Goal: Information Seeking & Learning: Learn about a topic

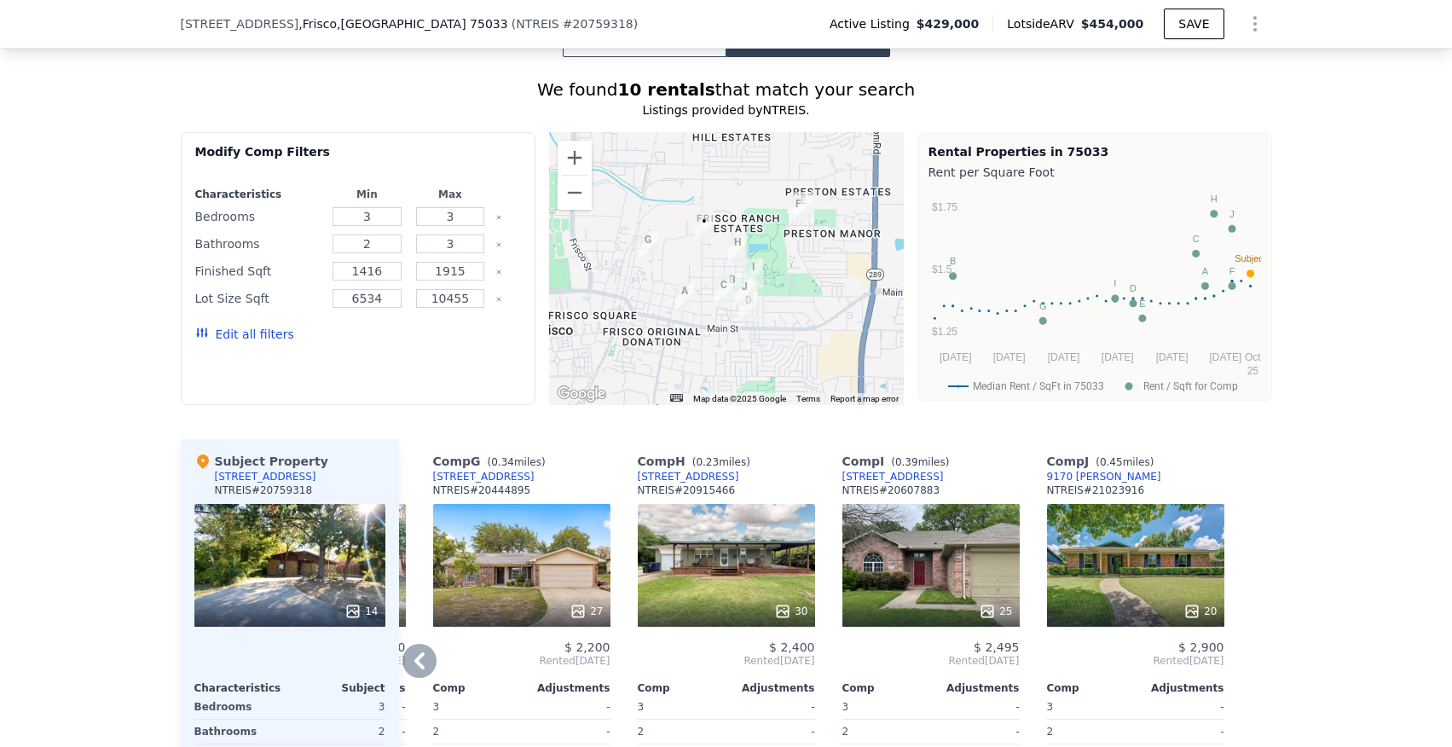
scroll to position [1401, 0]
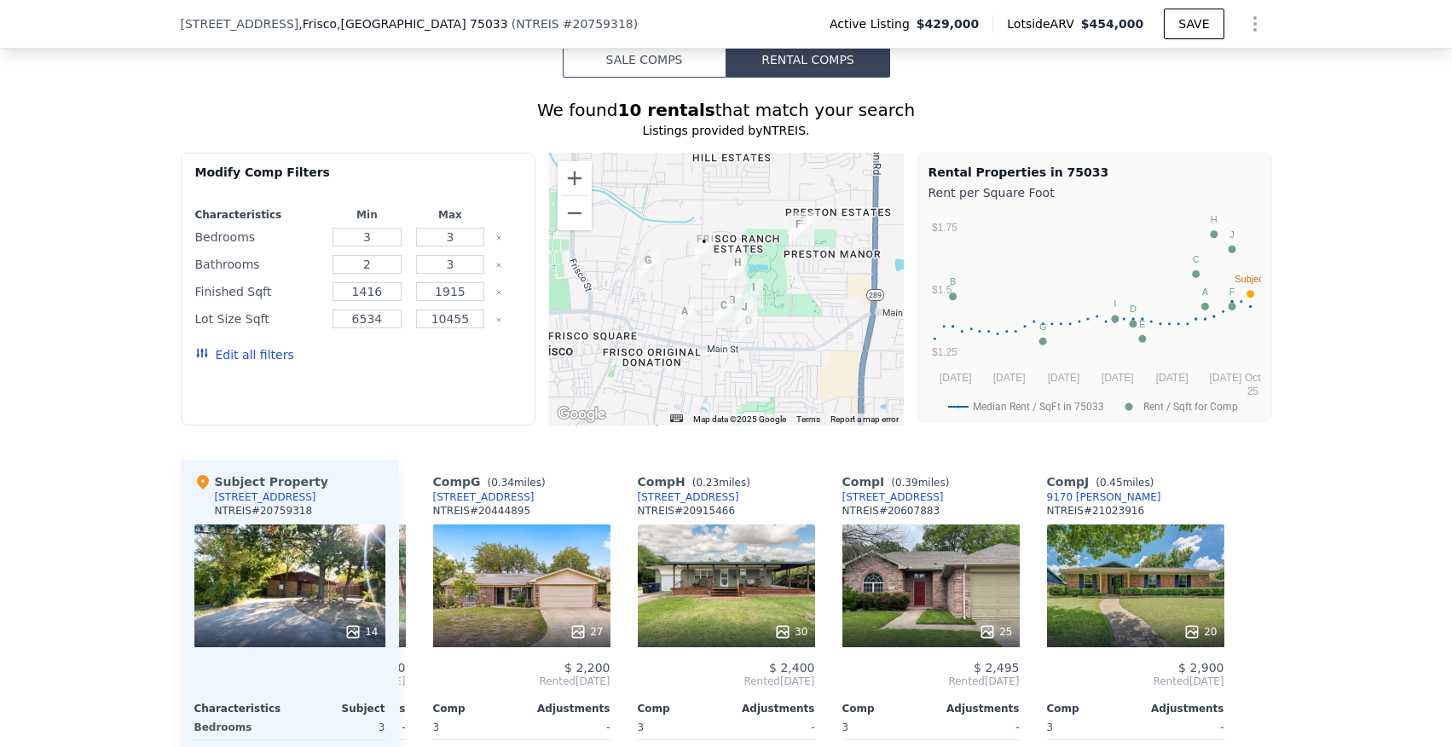
click at [604, 49] on button "Sale Comps" at bounding box center [645, 60] width 164 height 36
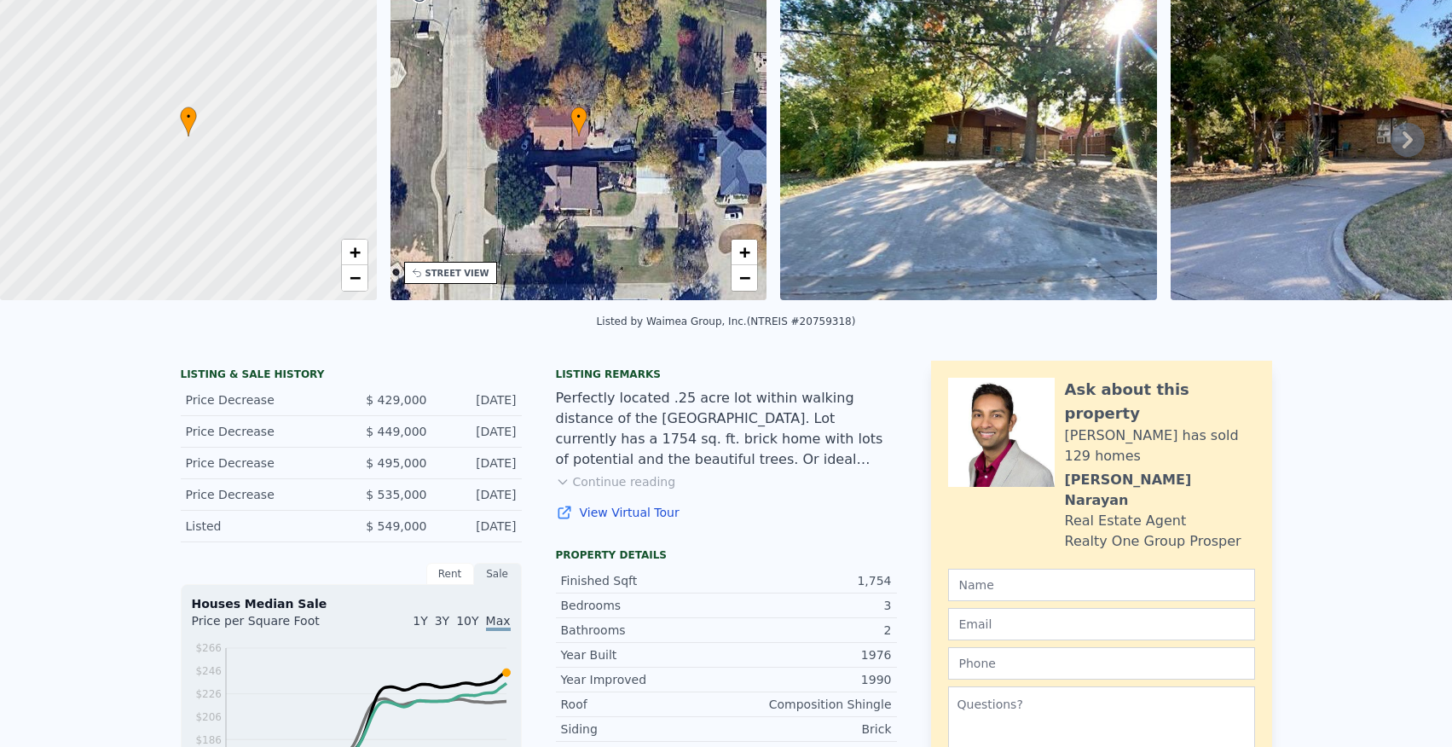
scroll to position [0, 0]
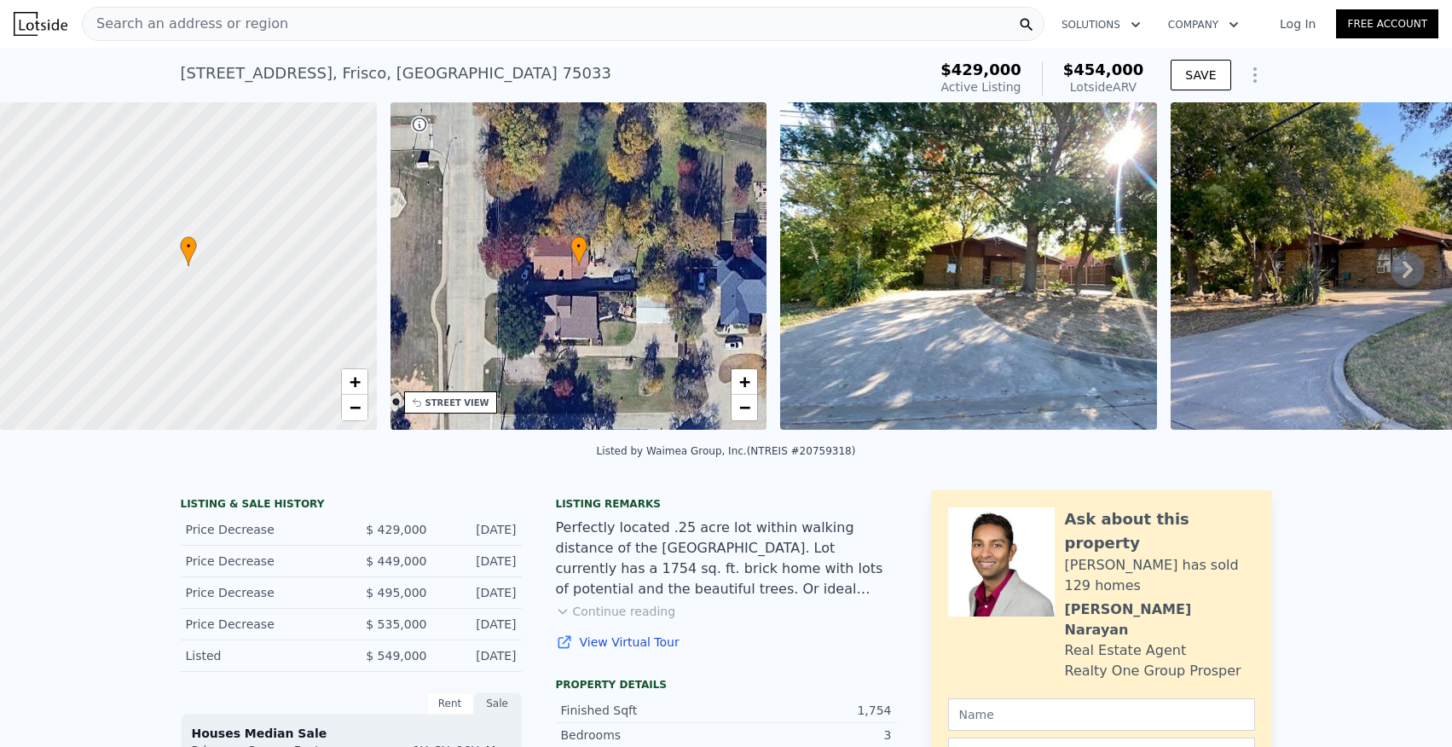
click at [568, 365] on div "• + −" at bounding box center [578, 265] width 377 height 327
click at [467, 405] on div "STREET VIEW" at bounding box center [457, 402] width 64 height 13
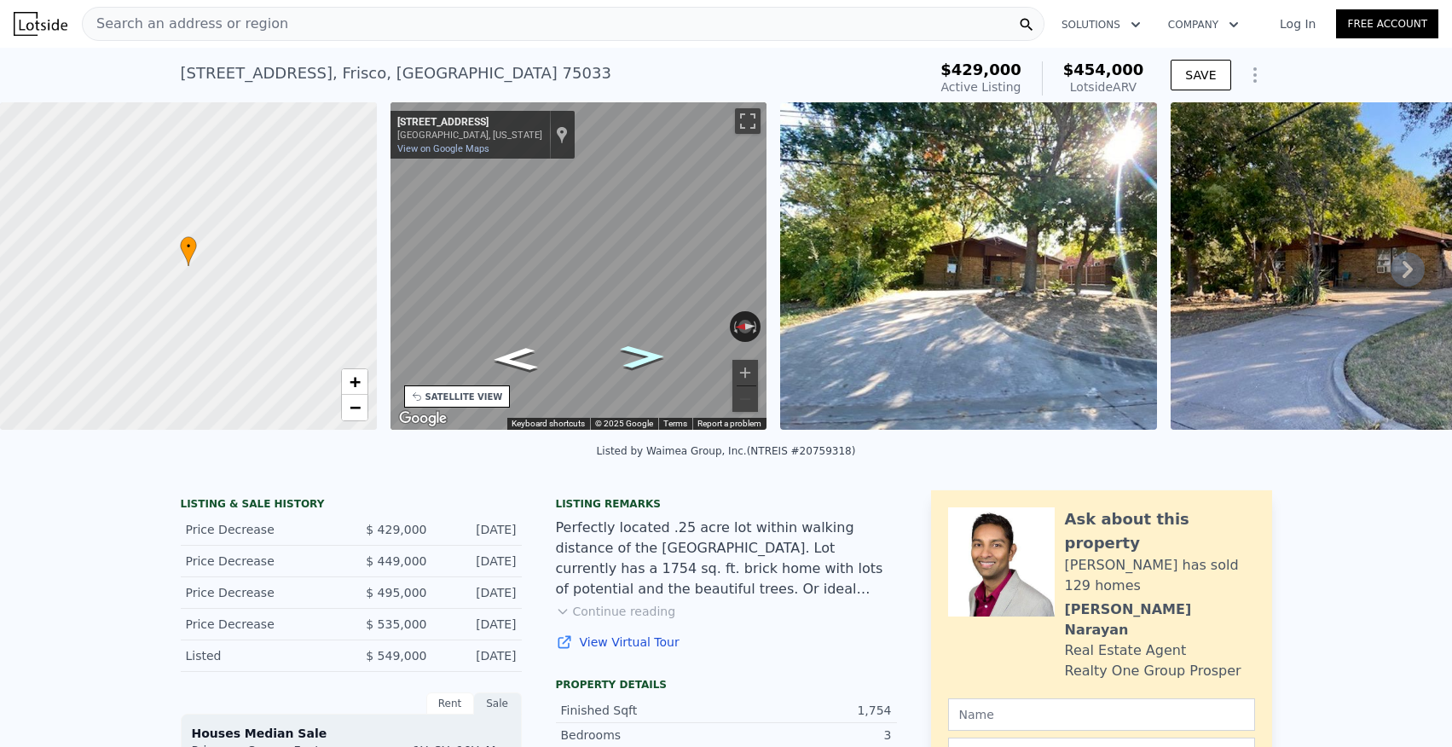
click at [646, 366] on icon "Go South, N County Rd" at bounding box center [642, 357] width 83 height 34
click at [523, 357] on icon "Go North, N County Rd" at bounding box center [514, 358] width 81 height 33
click at [740, 375] on button "Zoom in" at bounding box center [745, 373] width 26 height 26
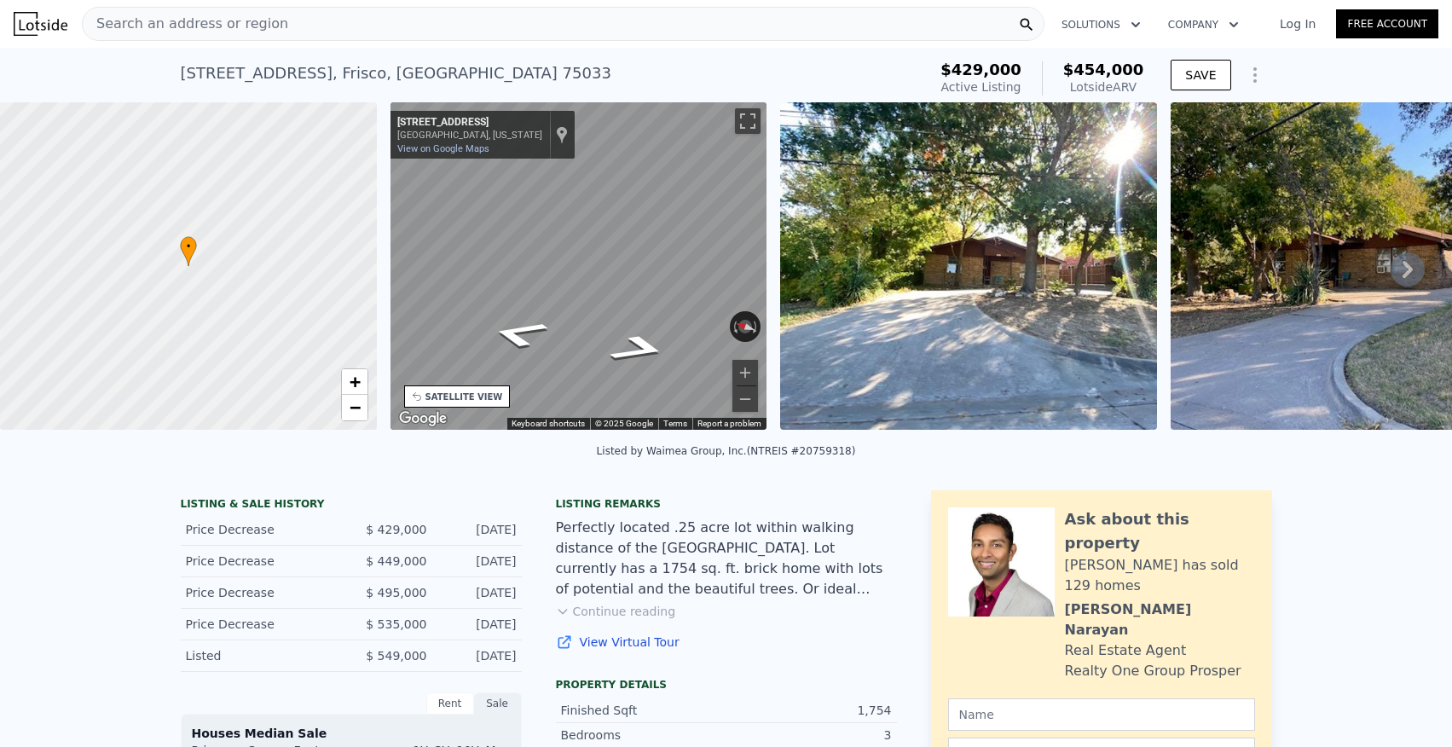
click at [1010, 202] on div "• + − • + − STREET VIEW ← Move left → Move right ↑ Move up ↓ Move down + Zoom i…" at bounding box center [726, 268] width 1452 height 333
click at [1037, 327] on div "• + − • + − STREET VIEW ← Move left → Move right ↑ Move up ↓ Move down + Zoom i…" at bounding box center [726, 268] width 1452 height 333
click at [282, 363] on div "• + − • + − STREET VIEW ← Move left → Move right ↑ Move up ↓ Move down + Zoom i…" at bounding box center [726, 268] width 1452 height 333
click at [372, 255] on div "• + − • + − STREET VIEW ← Move left → Move right ↑ Move up ↓ Move down + Zoom i…" at bounding box center [726, 268] width 1452 height 333
click at [216, 222] on div "• + − • + − STREET VIEW ← Move left → Move right ↑ Move up ↓ Move down + Zoom i…" at bounding box center [726, 268] width 1452 height 333
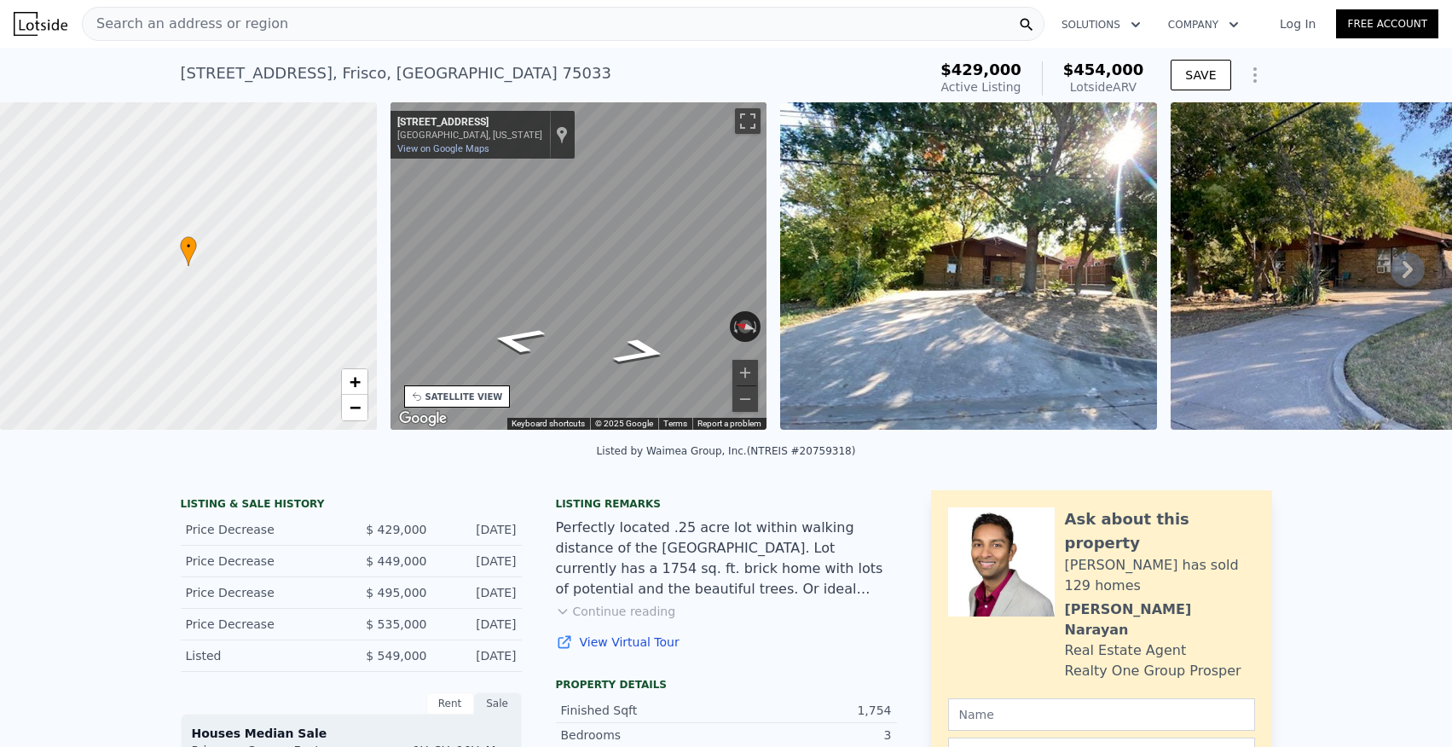
click at [854, 257] on div "• + − • + − STREET VIEW ← Move left → Move right ↑ Move up ↓ Move down + Zoom i…" at bounding box center [726, 268] width 1452 height 333
click at [481, 400] on div "SATELLITE VIEW" at bounding box center [464, 396] width 78 height 13
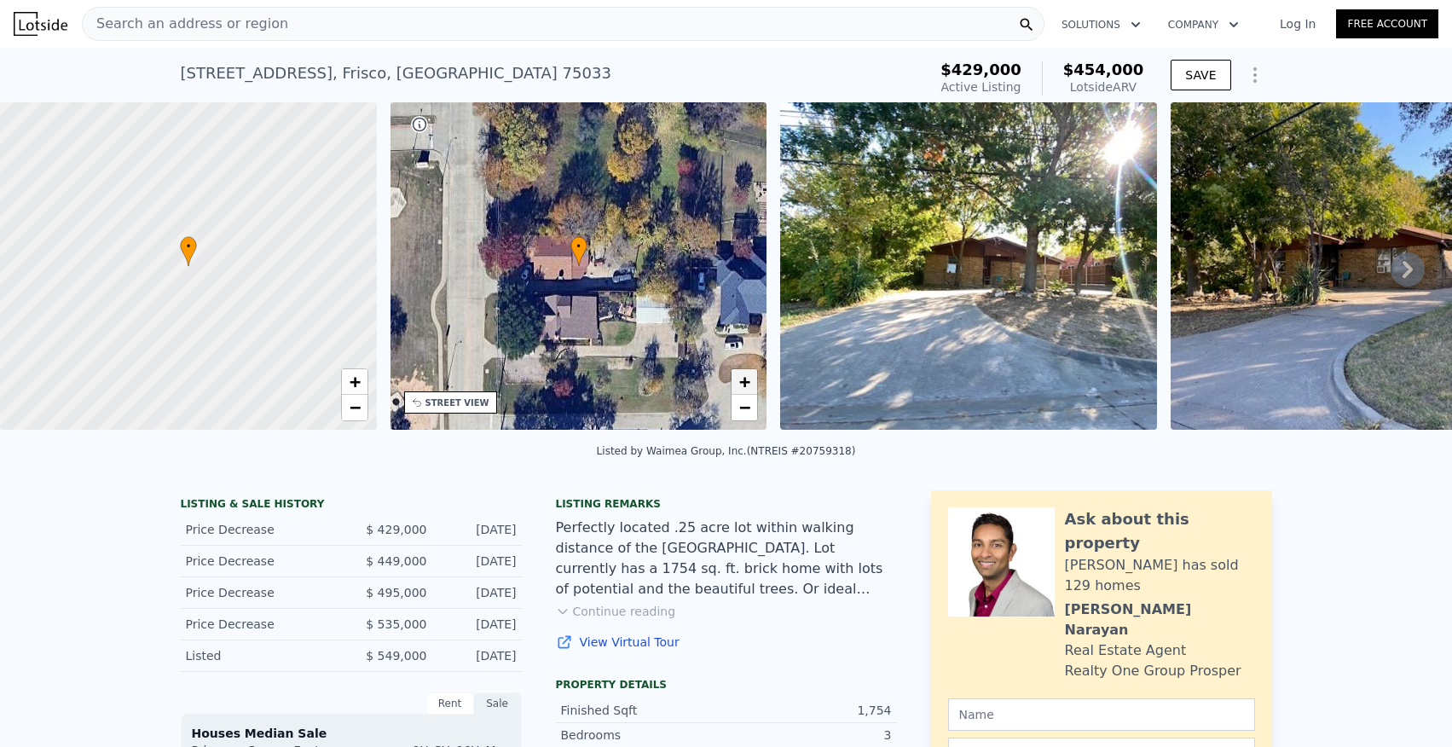
click at [748, 375] on span "+" at bounding box center [744, 381] width 11 height 21
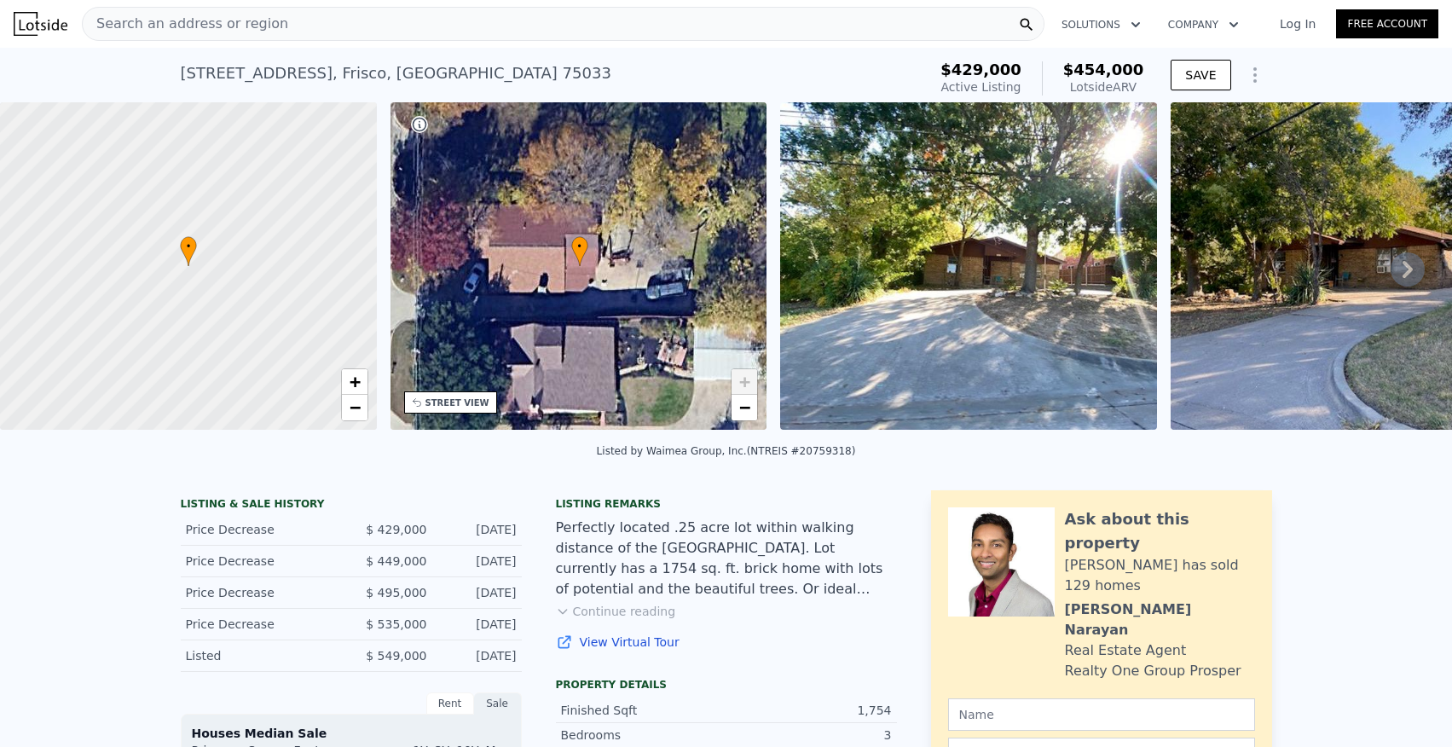
click at [748, 375] on span "+" at bounding box center [744, 381] width 11 height 21
click at [748, 384] on span "+" at bounding box center [744, 381] width 11 height 21
click at [896, 348] on img at bounding box center [968, 265] width 377 height 327
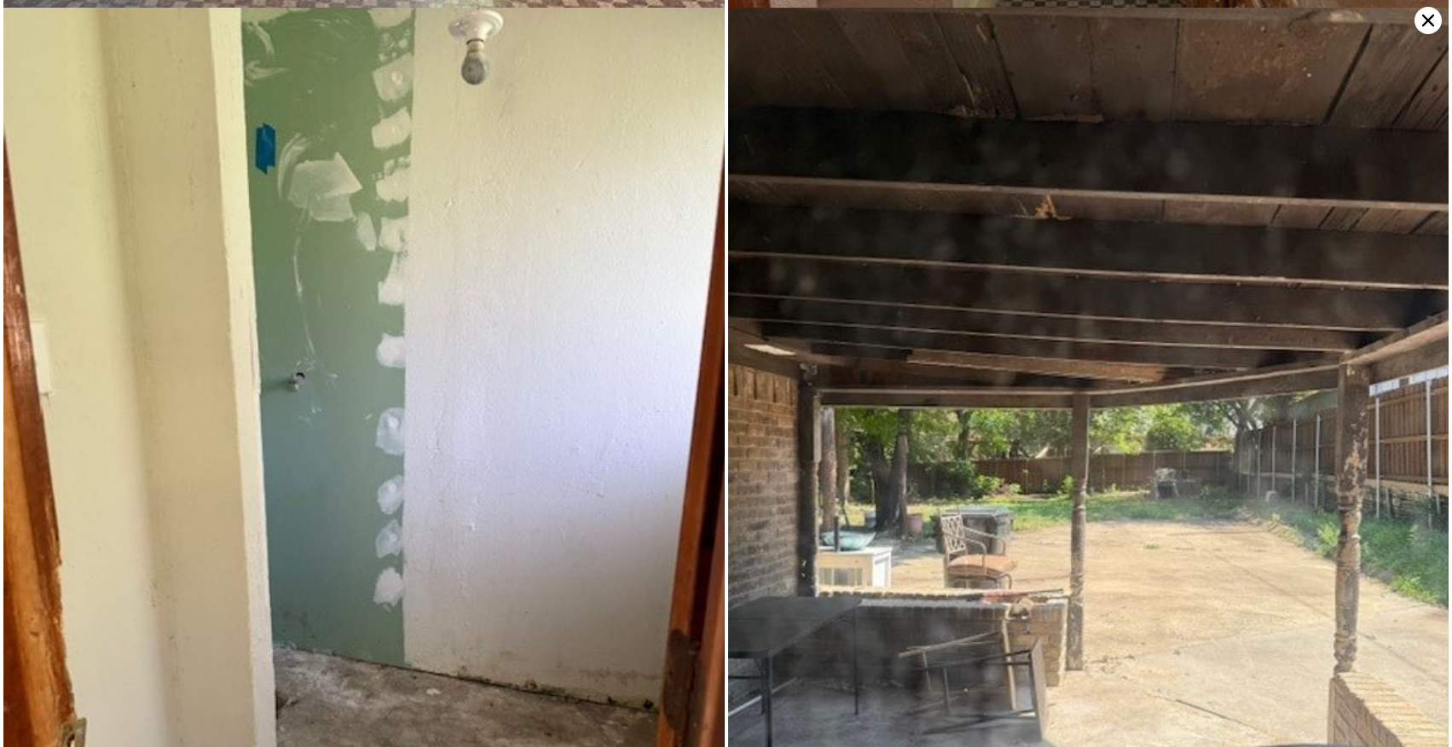
scroll to position [4163, 0]
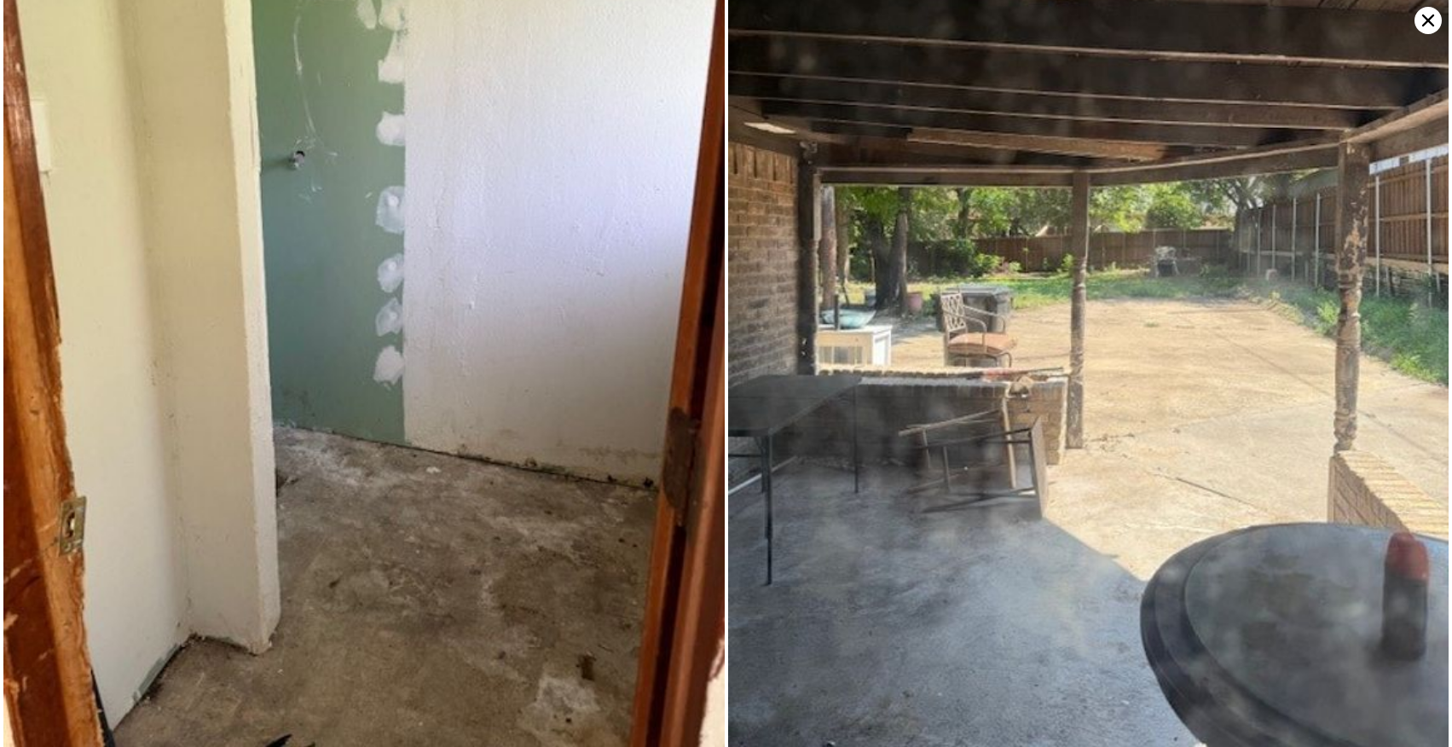
click at [1429, 27] on icon at bounding box center [1427, 20] width 27 height 27
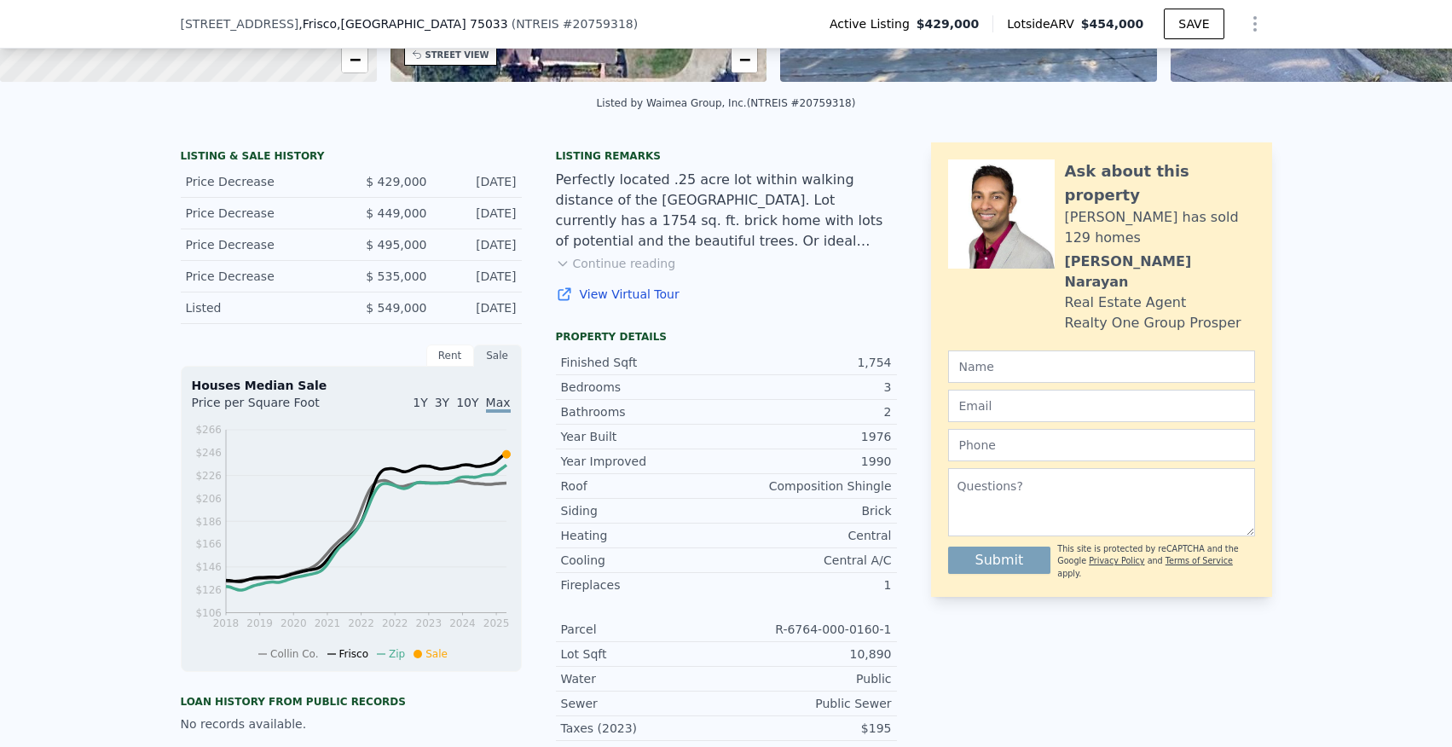
scroll to position [0, 0]
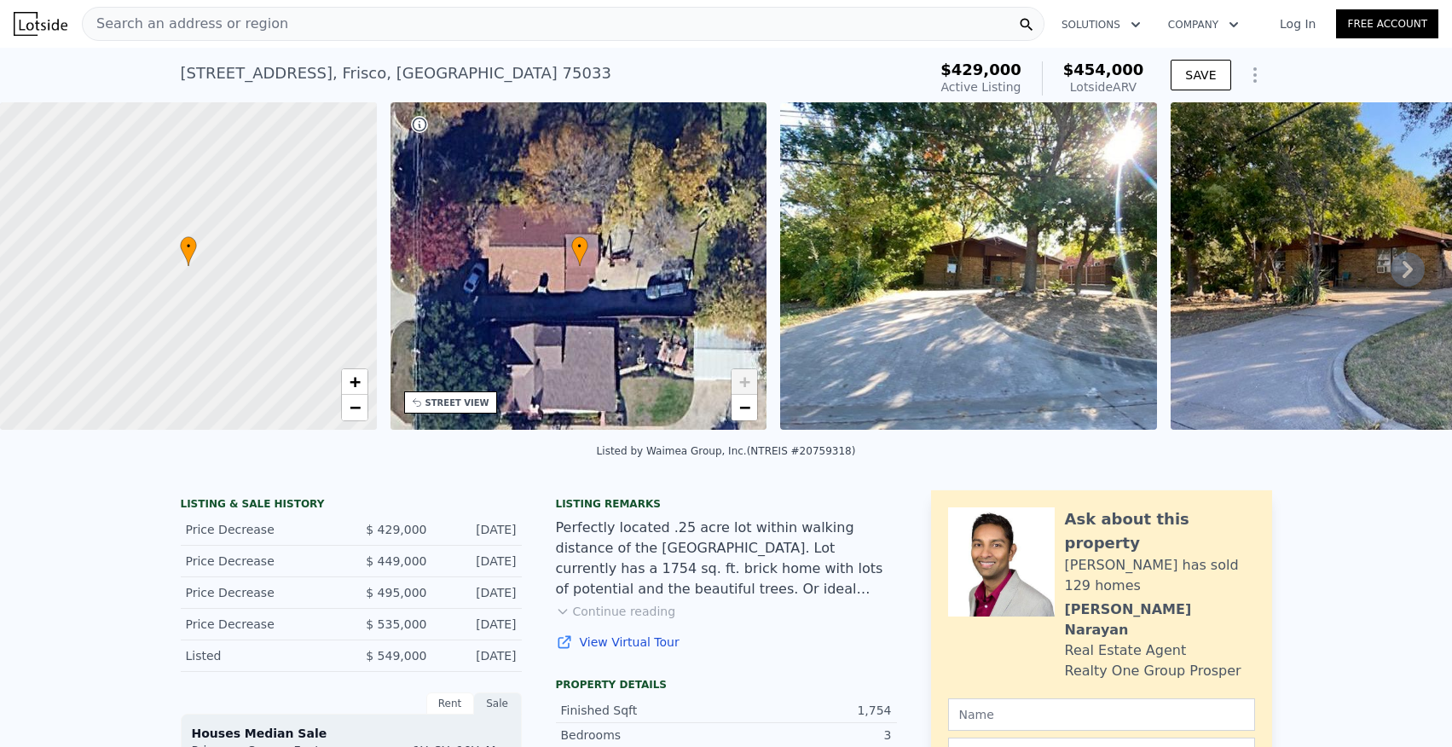
click at [253, 24] on span "Search an address or region" at bounding box center [185, 24] width 205 height 20
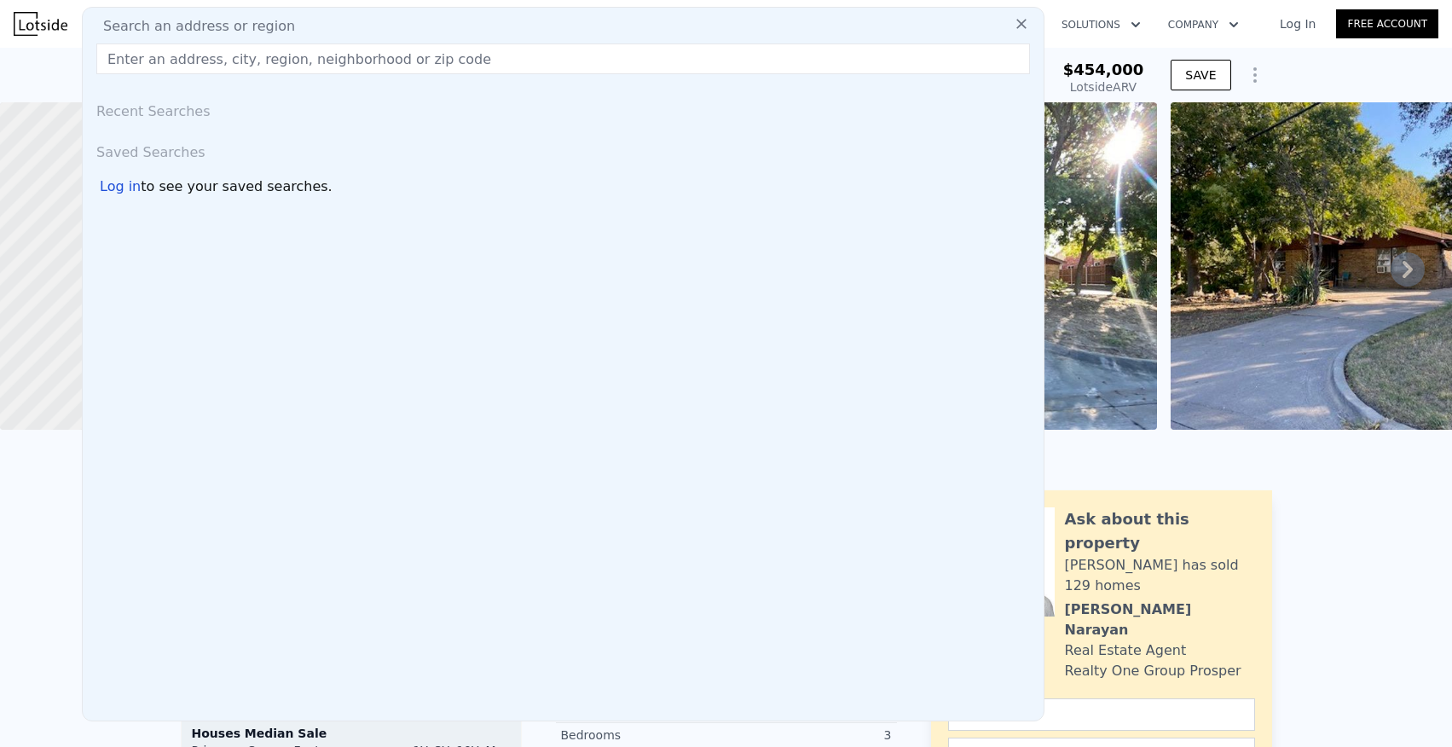
click at [291, 54] on input "text" at bounding box center [562, 58] width 933 height 31
paste input "[STREET_ADDRESS]"
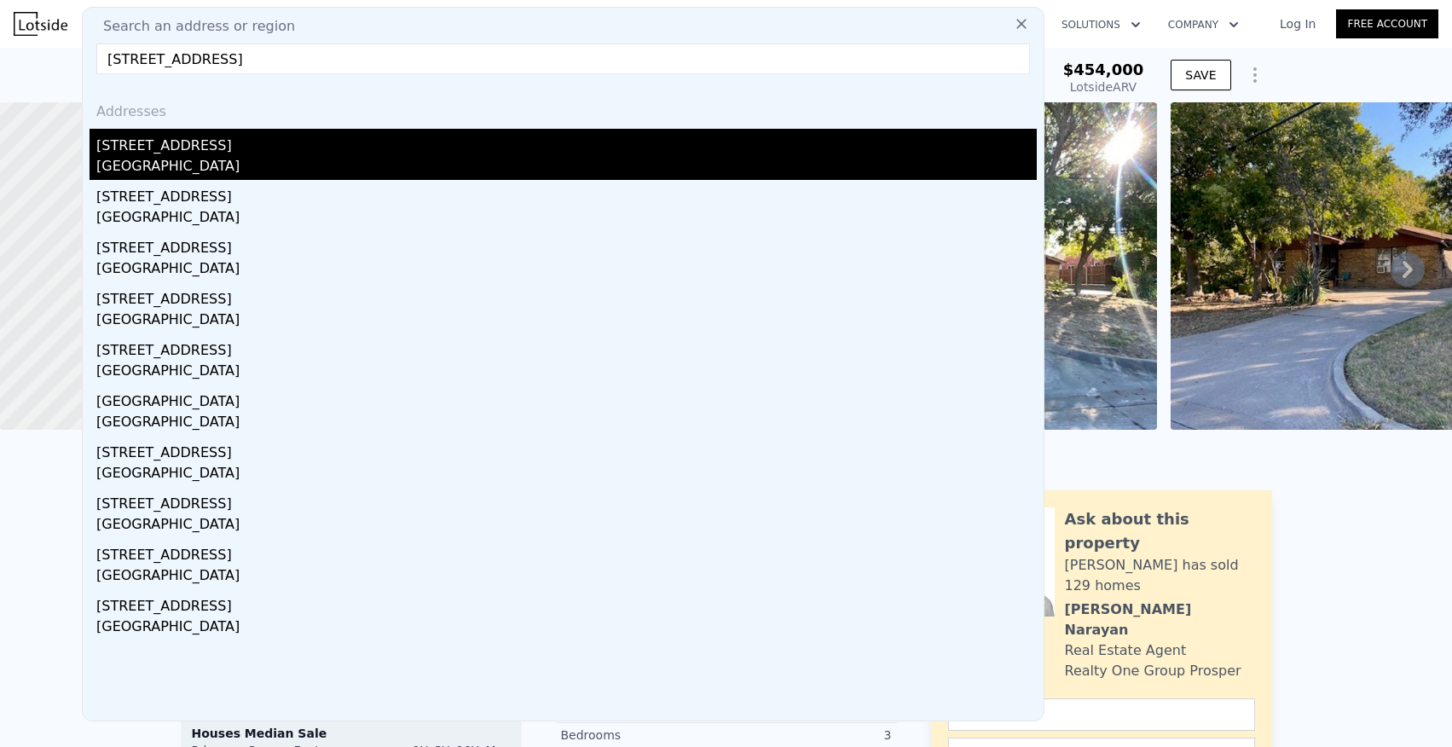
type input "[STREET_ADDRESS]"
click at [176, 150] on div "[STREET_ADDRESS]" at bounding box center [566, 142] width 940 height 27
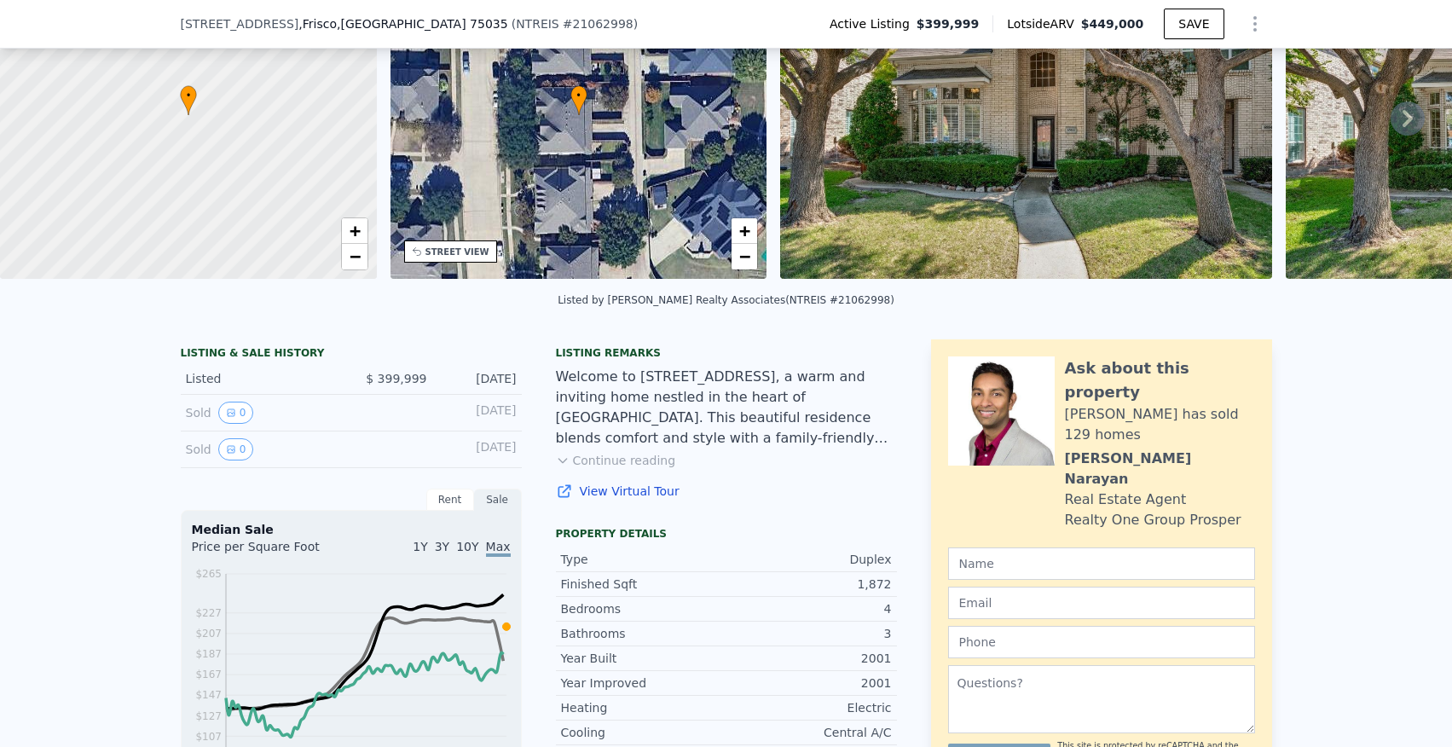
scroll to position [150, 0]
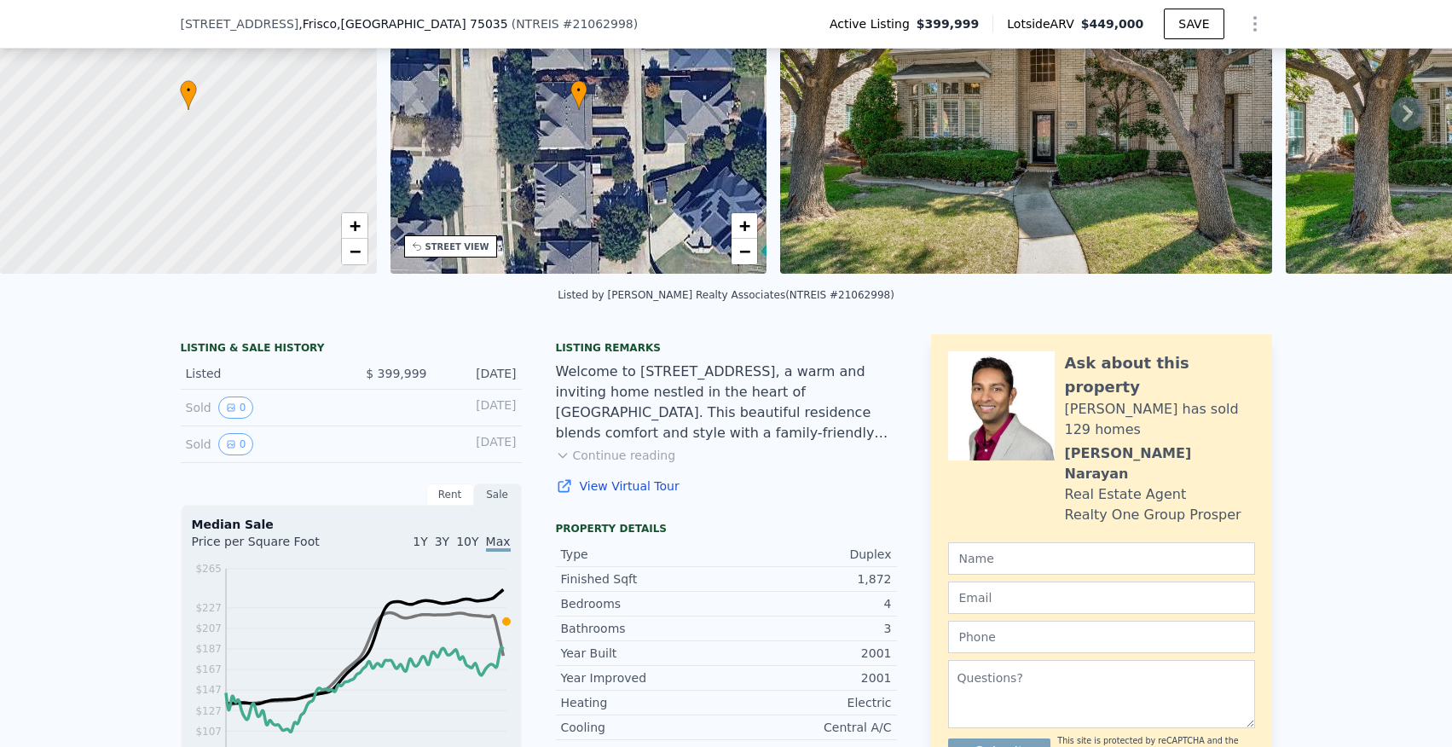
click at [566, 453] on icon at bounding box center [563, 455] width 14 height 14
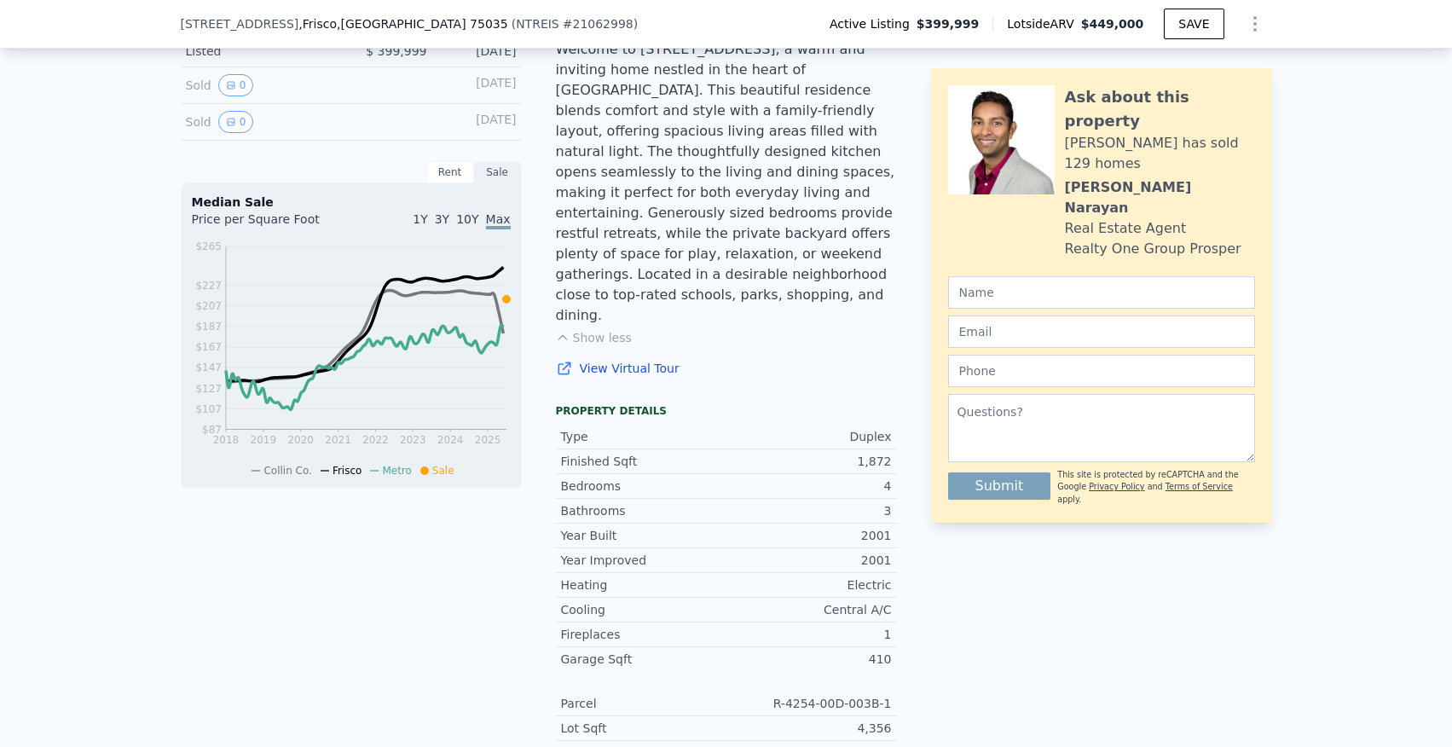
scroll to position [475, 0]
click at [455, 173] on div "Rent" at bounding box center [450, 170] width 48 height 22
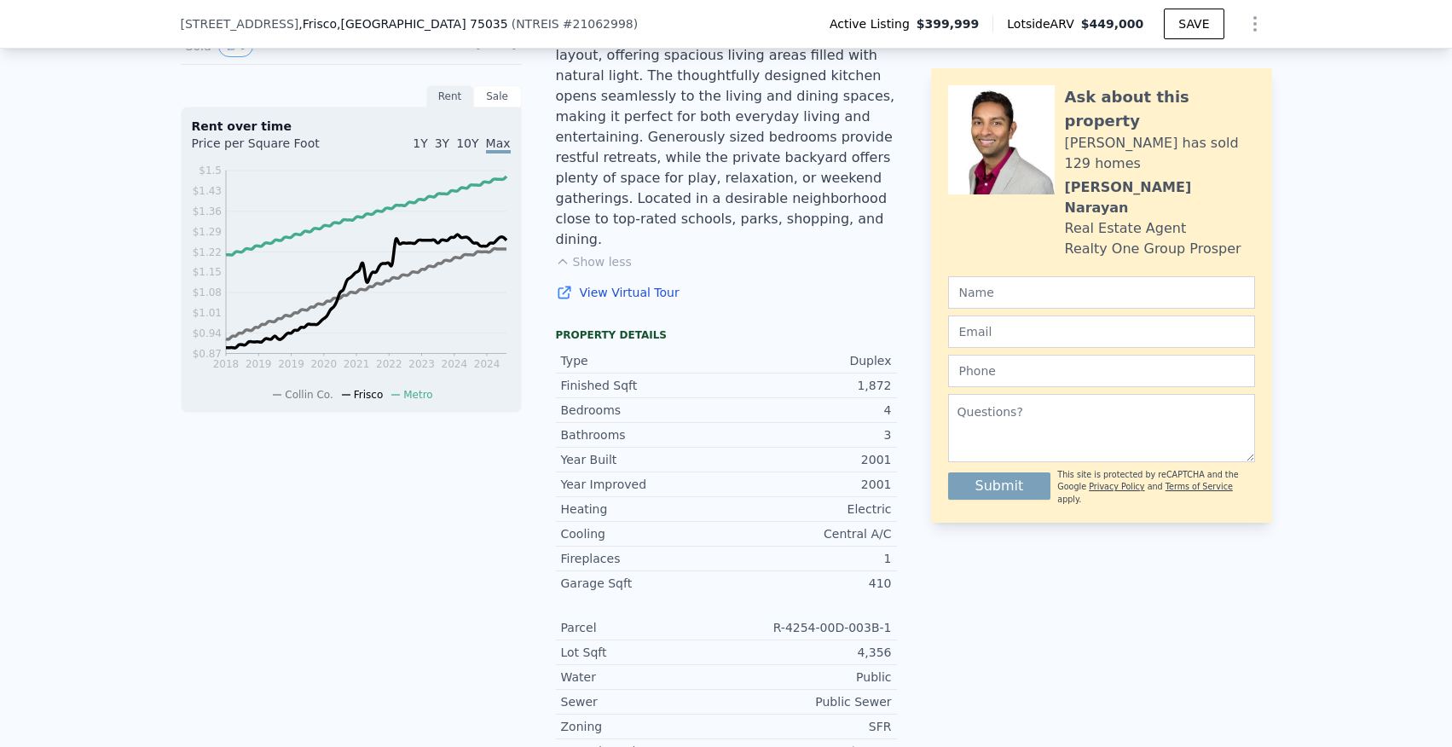
scroll to position [510, 0]
